Goal: Task Accomplishment & Management: Complete application form

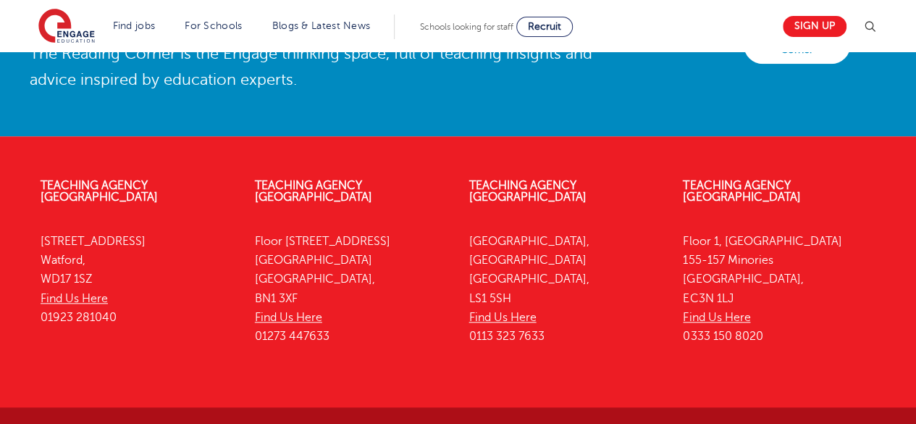
scroll to position [3390, 0]
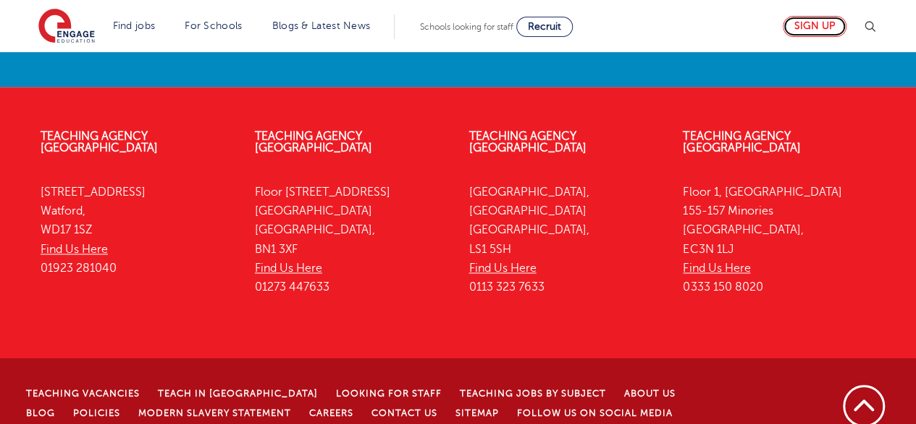
click at [819, 27] on link "Sign up" at bounding box center [815, 26] width 64 height 21
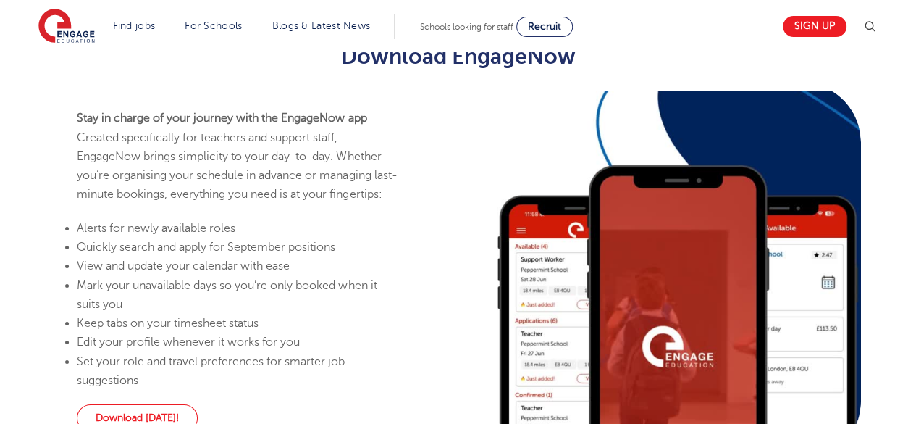
scroll to position [400, 0]
